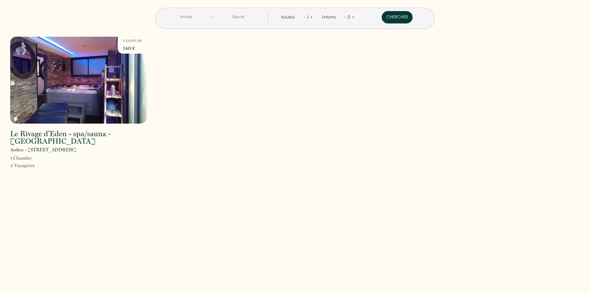
click at [210, 17] on input "text" at bounding box center [186, 17] width 47 height 12
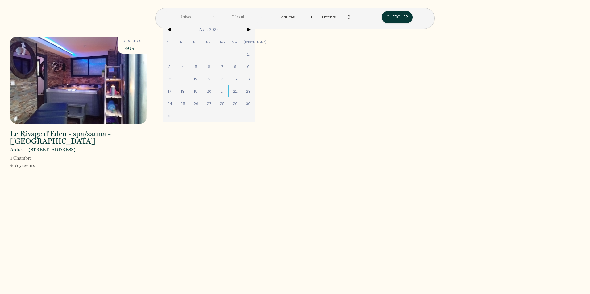
click at [229, 92] on span "21" at bounding box center [222, 91] width 13 height 12
type input "[DEMOGRAPHIC_DATA][DATE]"
type input "Ven 22 Août 2025"
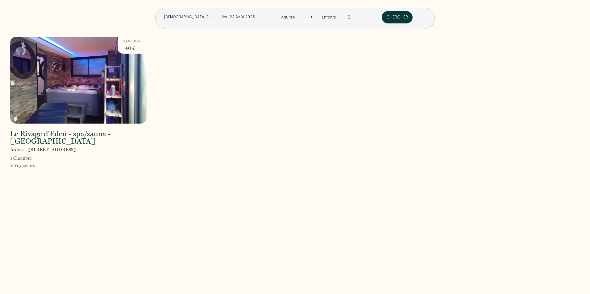
click at [381, 14] on button "Chercher" at bounding box center [396, 17] width 31 height 12
click at [107, 71] on img at bounding box center [78, 80] width 136 height 87
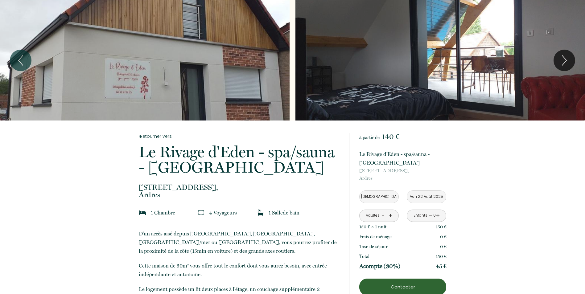
click at [439, 216] on link "+" at bounding box center [438, 216] width 4 height 10
click at [430, 216] on link "-" at bounding box center [430, 216] width 3 height 10
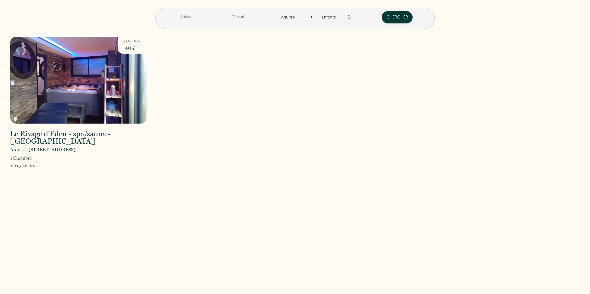
click at [310, 18] on link "+" at bounding box center [311, 17] width 3 height 6
click at [352, 18] on link "+" at bounding box center [353, 17] width 3 height 6
click at [351, 18] on link "+" at bounding box center [352, 17] width 3 height 6
click at [208, 16] on input "text" at bounding box center [185, 17] width 47 height 12
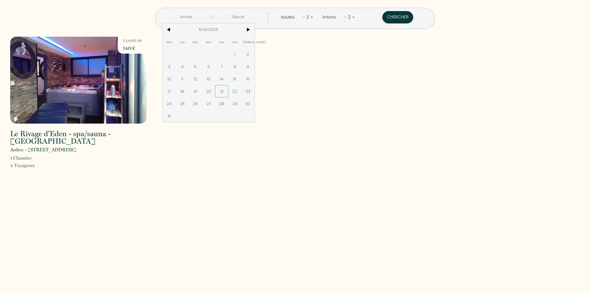
click at [228, 90] on span "21" at bounding box center [221, 91] width 13 height 12
type input "[DEMOGRAPHIC_DATA][DATE]"
type input "Ven 22 Août 2025"
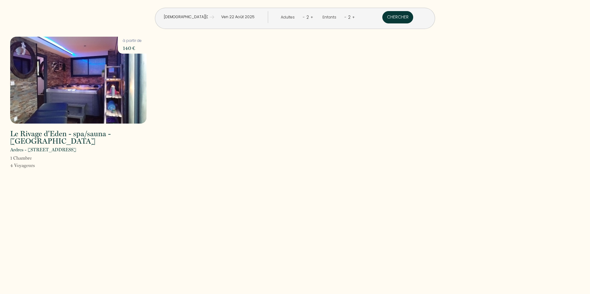
click at [382, 22] on button "Chercher" at bounding box center [397, 17] width 31 height 12
click at [114, 77] on img at bounding box center [78, 80] width 136 height 87
click at [310, 17] on link "+" at bounding box center [311, 17] width 3 height 6
click at [206, 15] on input "text" at bounding box center [185, 17] width 47 height 12
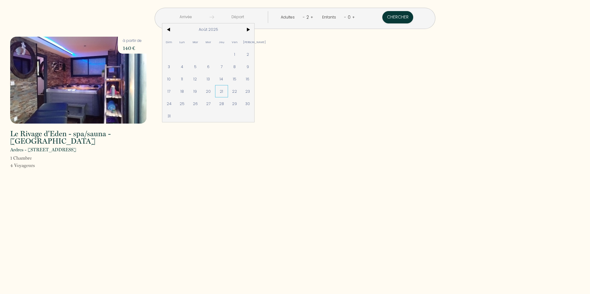
click at [228, 92] on span "21" at bounding box center [221, 91] width 13 height 12
type input "[DEMOGRAPHIC_DATA][DATE]"
type input "Ven 22 Août 2025"
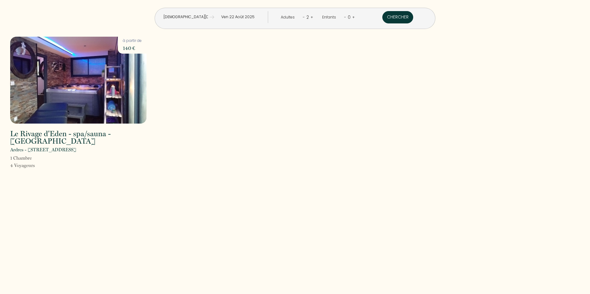
click at [382, 18] on button "Chercher" at bounding box center [397, 17] width 31 height 12
click at [100, 54] on img at bounding box center [78, 80] width 136 height 87
